Goal: Task Accomplishment & Management: Complete application form

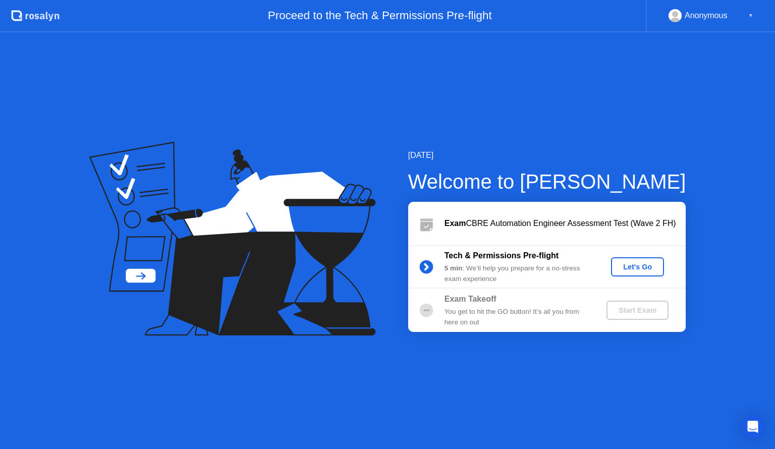
click at [643, 271] on div "Let's Go" at bounding box center [637, 267] width 45 height 8
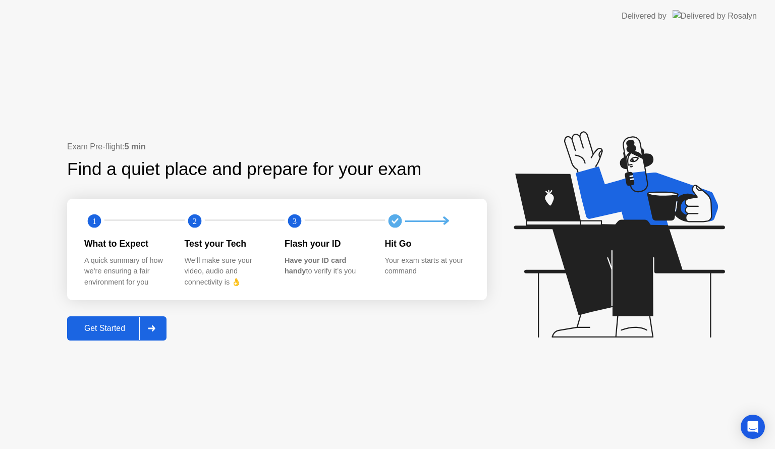
click at [111, 324] on div "Get Started" at bounding box center [104, 328] width 69 height 9
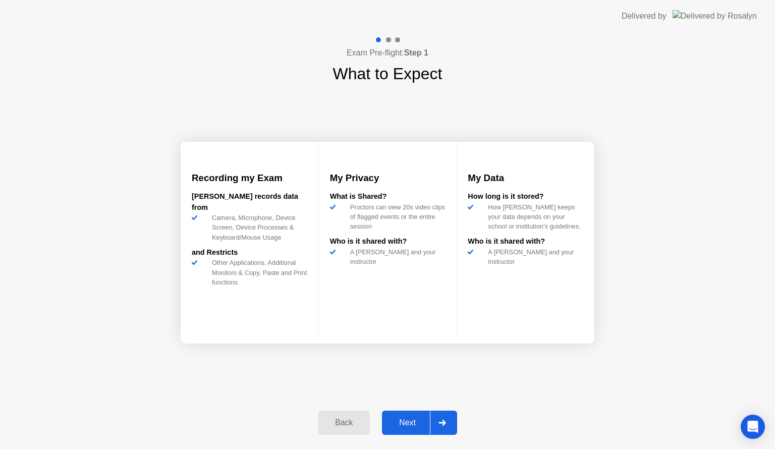
click at [406, 432] on button "Next" at bounding box center [419, 423] width 75 height 24
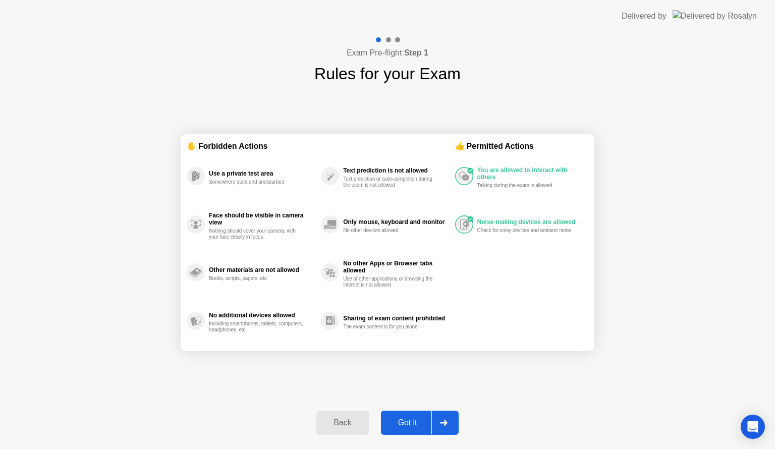
click at [406, 432] on button "Got it" at bounding box center [420, 423] width 78 height 24
select select "**********"
select select "*******"
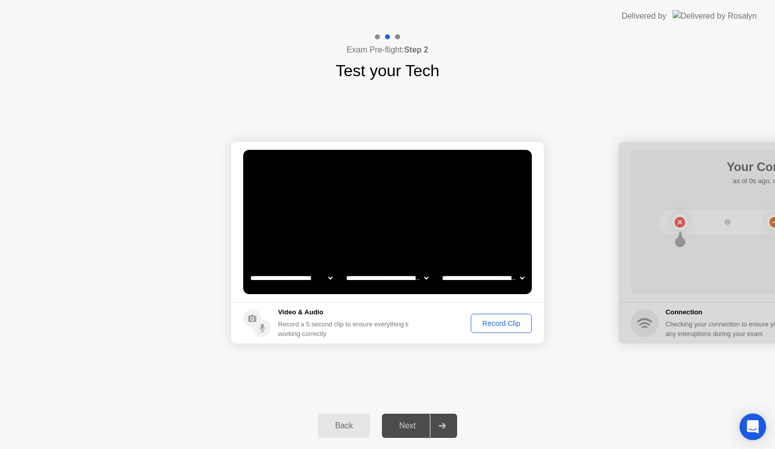
click at [750, 426] on icon "Open Intercom Messenger" at bounding box center [753, 426] width 12 height 13
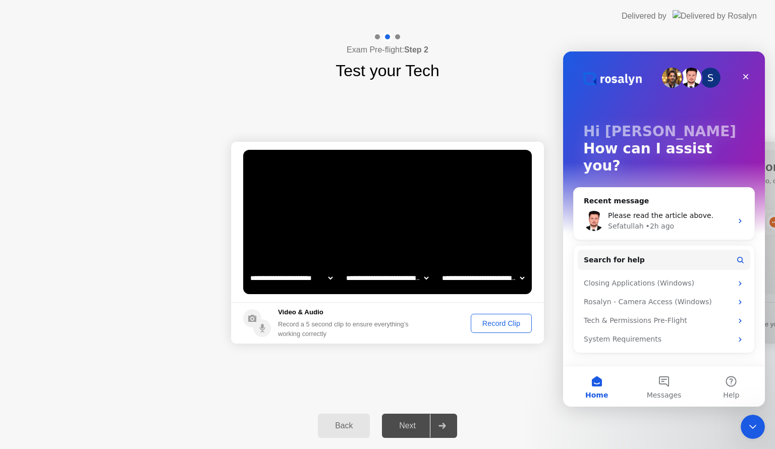
click at [519, 378] on div "**********" at bounding box center [387, 243] width 775 height 320
click at [747, 78] on icon "Close" at bounding box center [746, 77] width 6 height 6
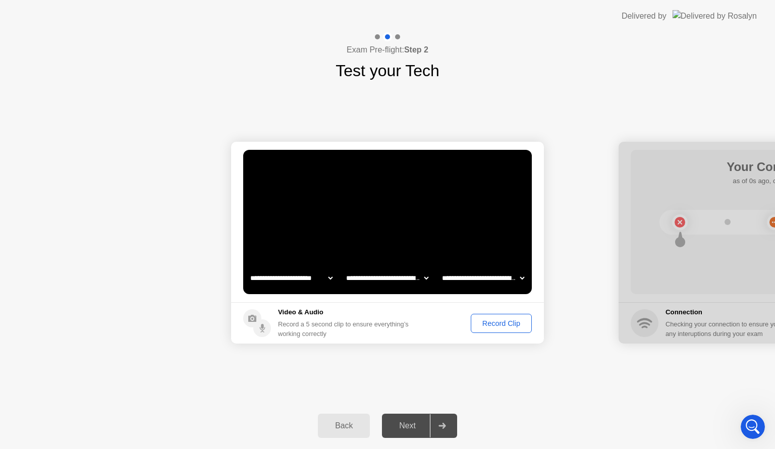
click at [394, 321] on div "Record a 5 second clip to ensure everything’s working correctly" at bounding box center [345, 328] width 135 height 19
click at [352, 425] on div "Back" at bounding box center [344, 425] width 46 height 9
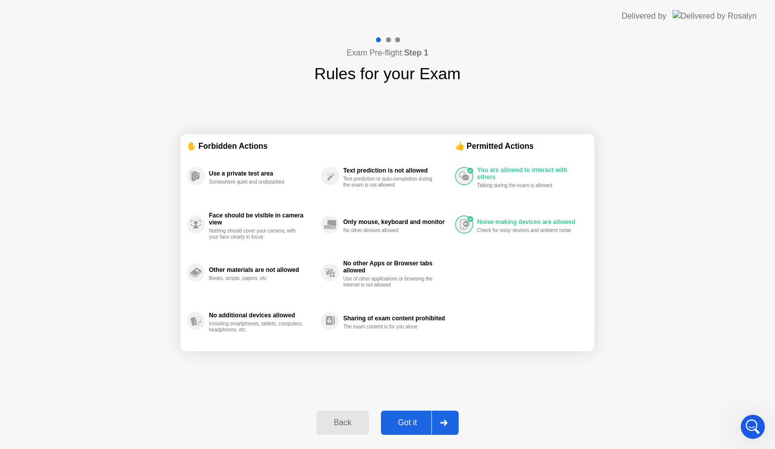
click at [352, 425] on div "Back" at bounding box center [342, 422] width 46 height 9
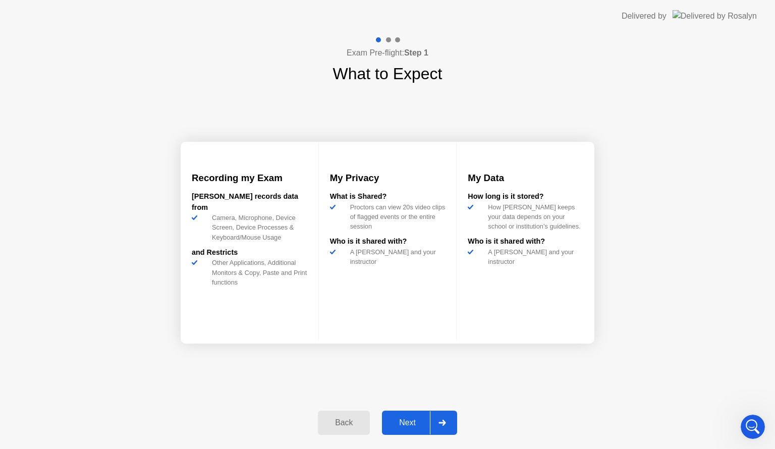
click at [352, 425] on div "Back" at bounding box center [344, 422] width 46 height 9
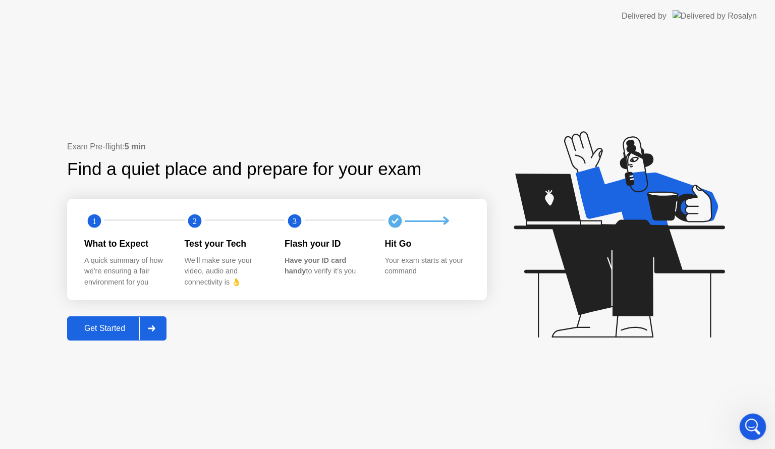
click at [749, 432] on div "Open Intercom Messenger" at bounding box center [751, 425] width 33 height 33
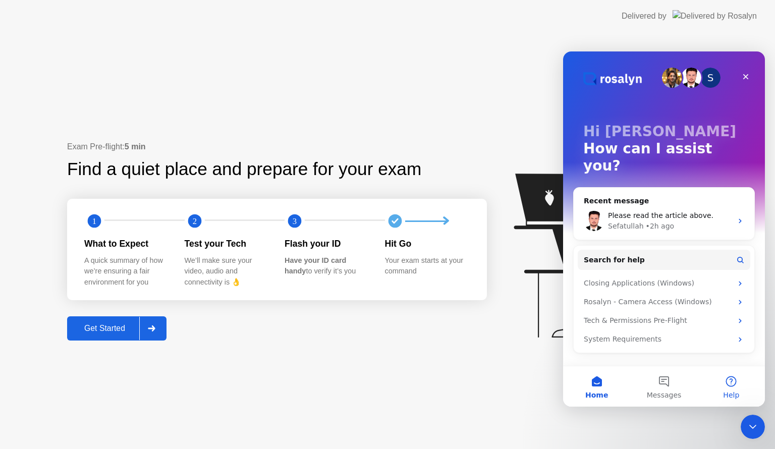
click at [729, 385] on button "Help" at bounding box center [731, 386] width 67 height 40
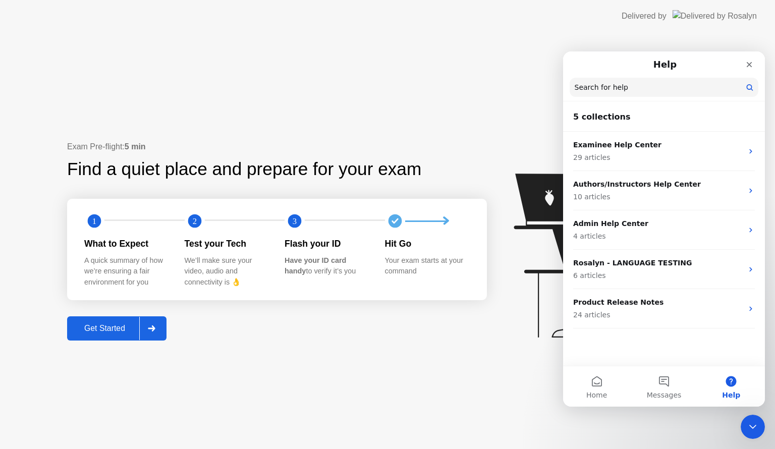
click at [110, 326] on div "Get Started" at bounding box center [104, 328] width 69 height 9
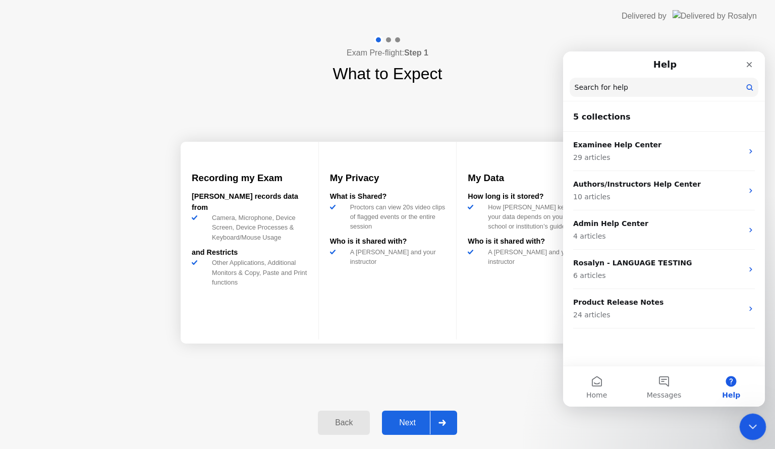
click at [752, 421] on icon "Close Intercom Messenger" at bounding box center [751, 425] width 12 height 12
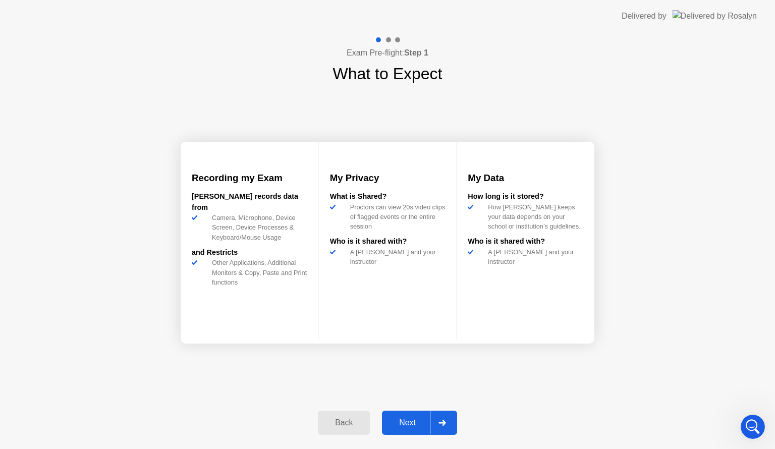
click at [425, 418] on div "Next" at bounding box center [407, 422] width 45 height 9
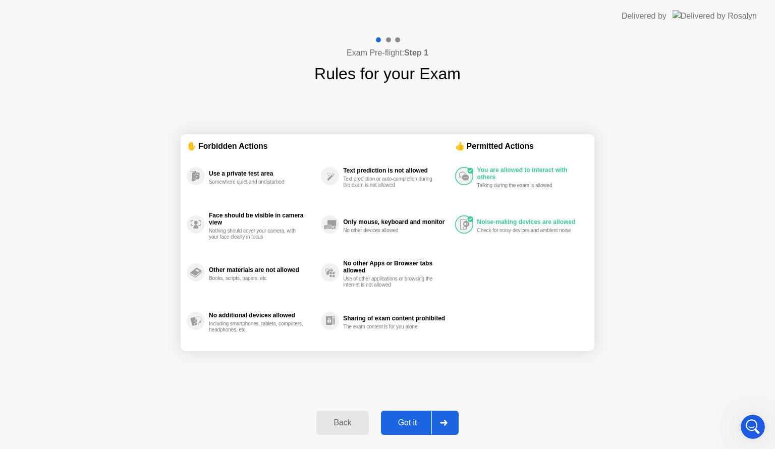
click at [426, 421] on div "Got it" at bounding box center [407, 422] width 47 height 9
select select "**********"
select select "*******"
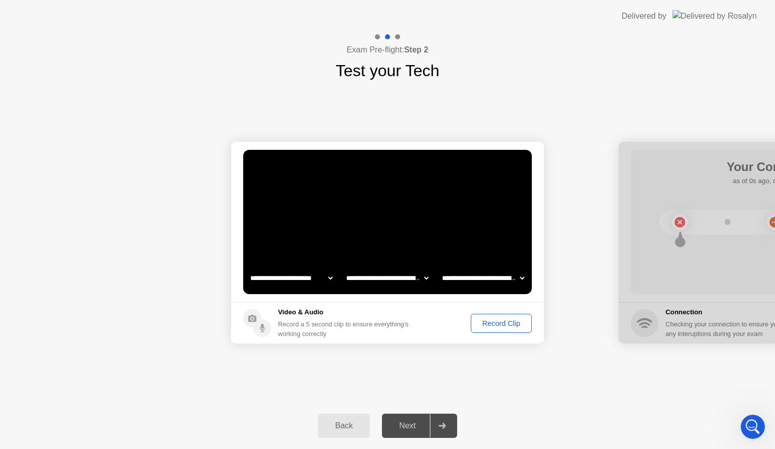
click at [511, 325] on div "Record Clip" at bounding box center [501, 323] width 54 height 8
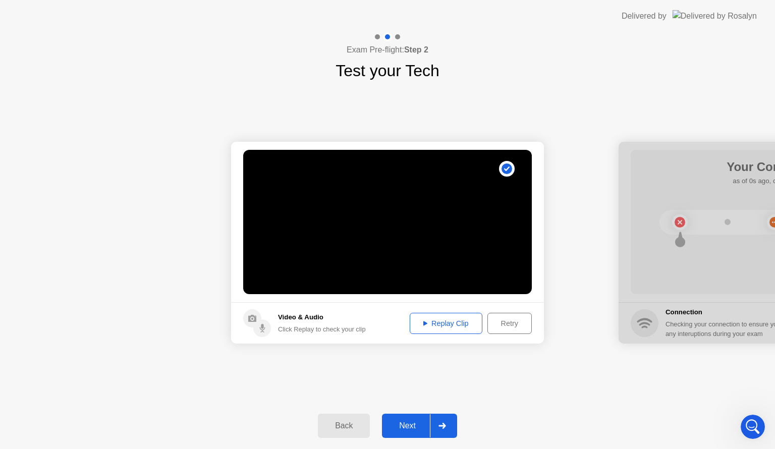
click at [420, 423] on div "Next" at bounding box center [407, 425] width 45 height 9
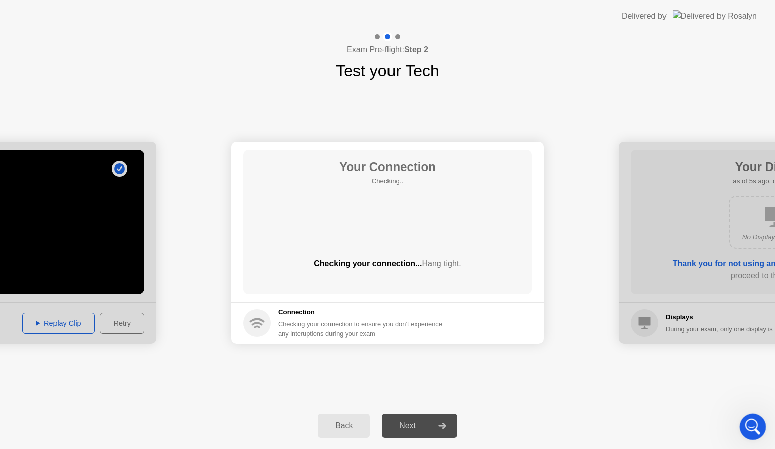
click at [757, 432] on div "Open Intercom Messenger" at bounding box center [751, 425] width 33 height 33
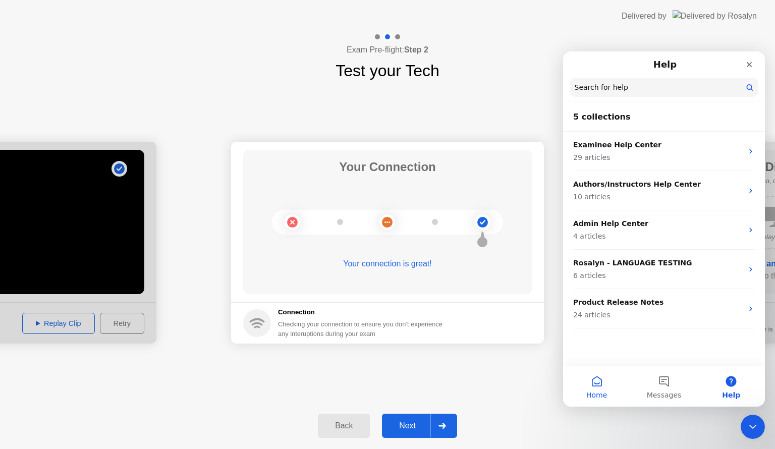
click at [594, 386] on button "Home" at bounding box center [596, 386] width 67 height 40
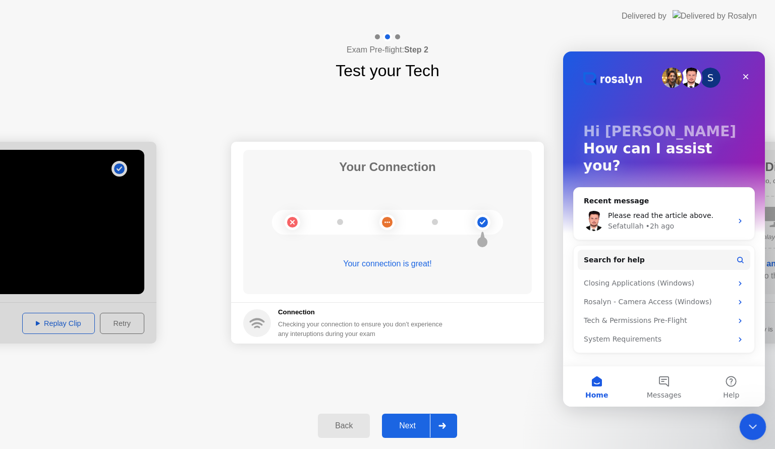
click at [751, 433] on div "Close Intercom Messenger" at bounding box center [751, 425] width 24 height 24
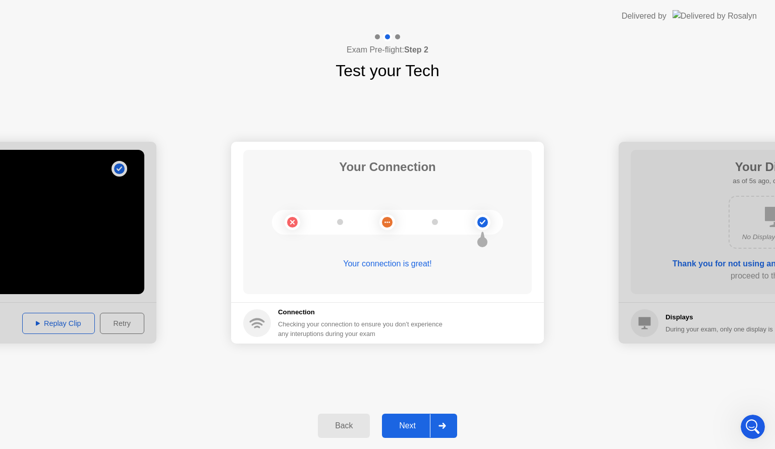
click at [434, 421] on div at bounding box center [442, 425] width 24 height 23
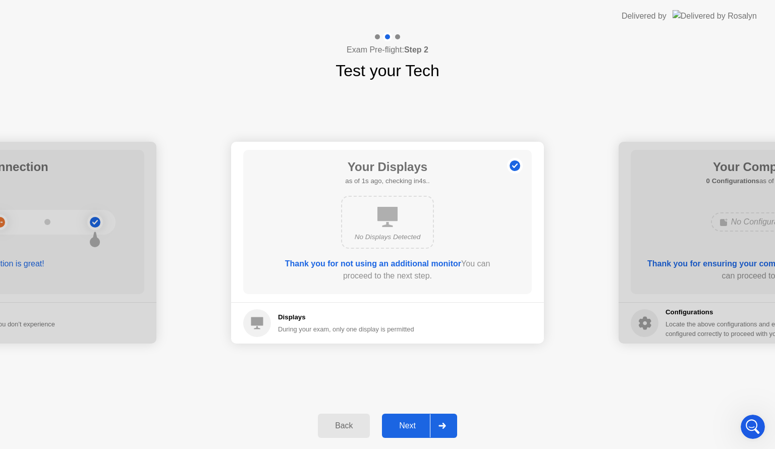
click at [434, 421] on div at bounding box center [442, 425] width 24 height 23
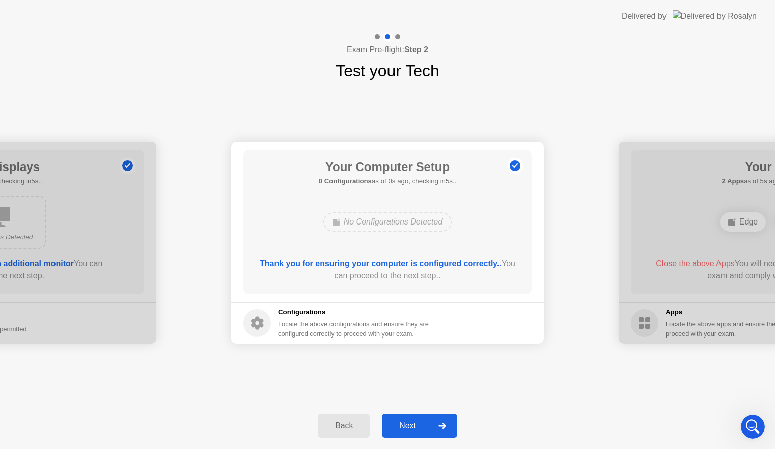
click at [434, 421] on div at bounding box center [442, 425] width 24 height 23
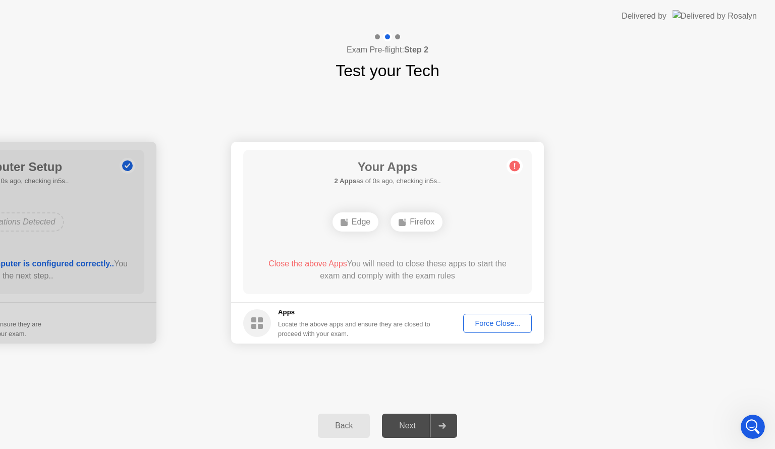
click at [501, 329] on button "Force Close..." at bounding box center [497, 323] width 69 height 19
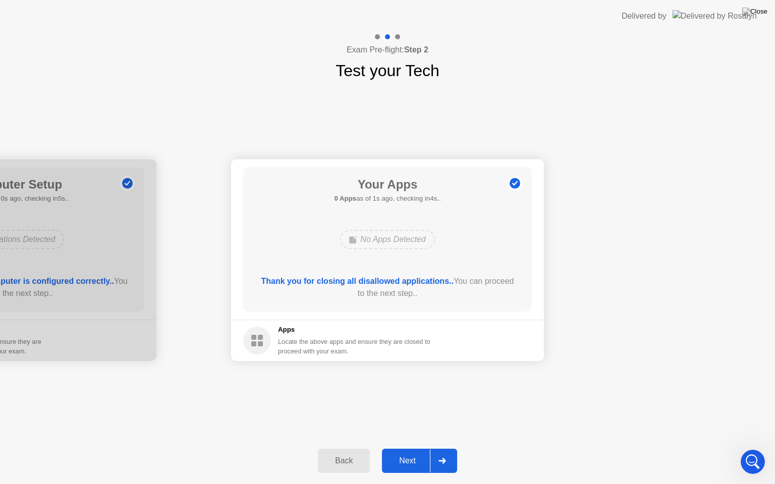
click at [413, 449] on div "Next" at bounding box center [407, 461] width 45 height 9
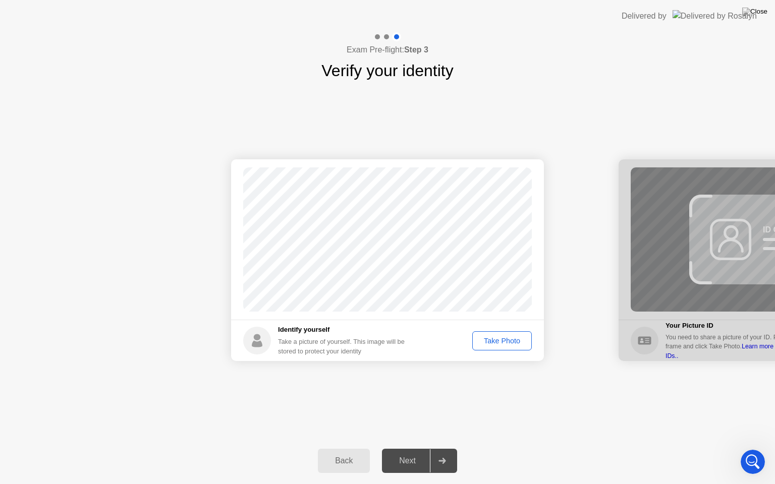
click at [435, 449] on div at bounding box center [442, 461] width 24 height 23
click at [765, 11] on img at bounding box center [754, 12] width 25 height 8
